Goal: Information Seeking & Learning: Check status

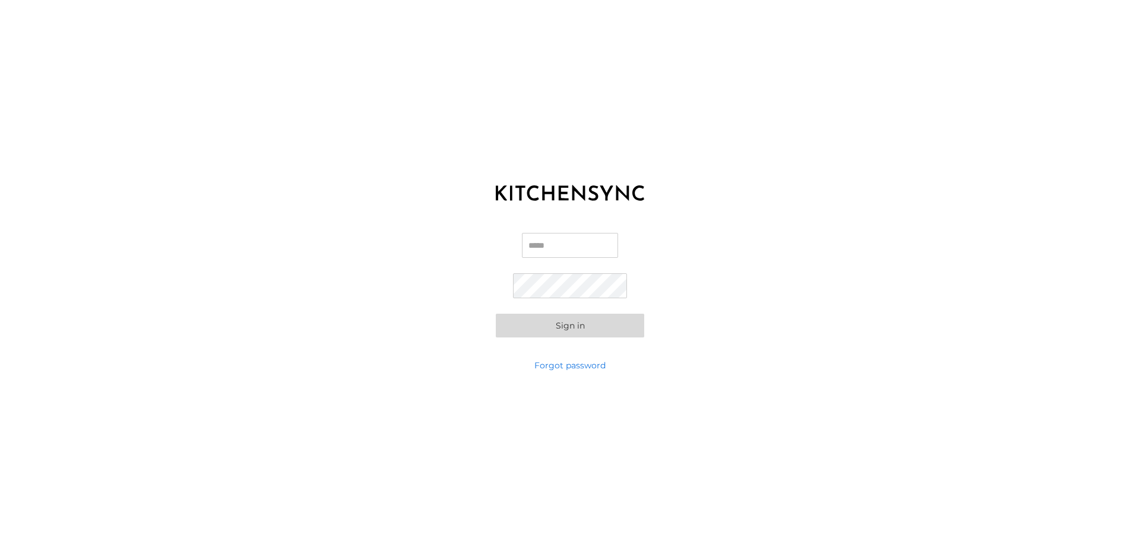
type input "**********"
click at [577, 322] on button "Sign in" at bounding box center [570, 326] width 148 height 24
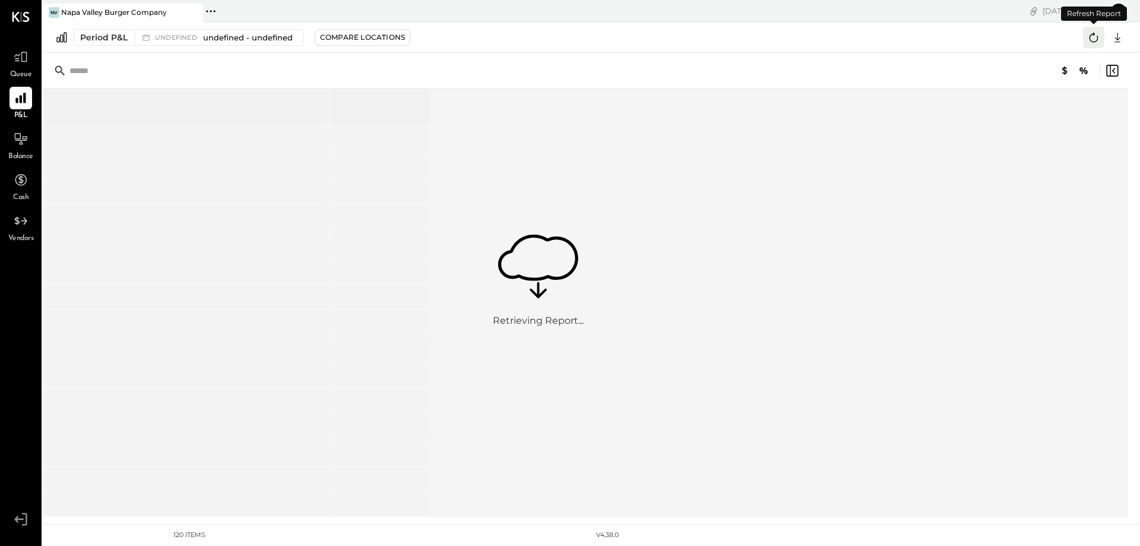
click at [1088, 38] on icon at bounding box center [1093, 37] width 15 height 15
